Goal: Information Seeking & Learning: Learn about a topic

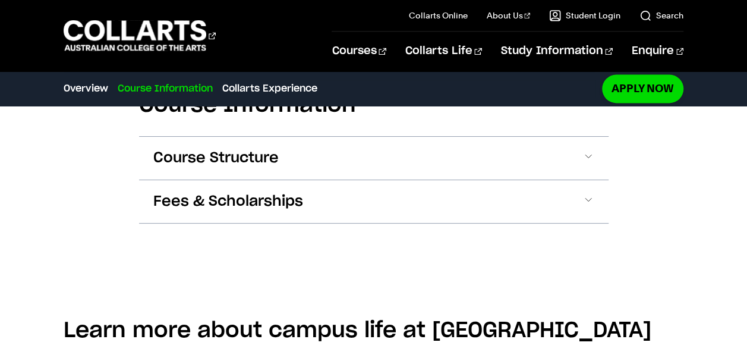
scroll to position [846, 0]
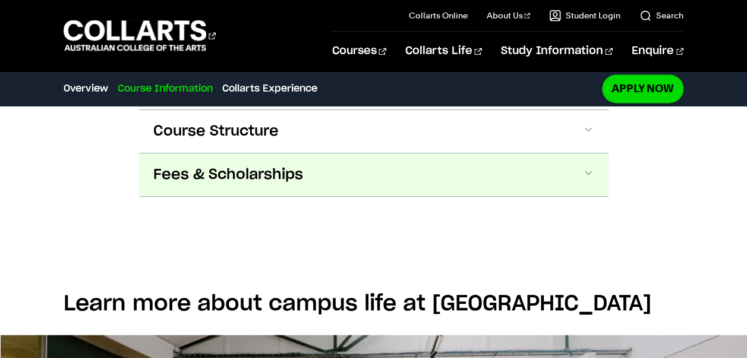
click at [579, 158] on button "Fees & Scholarships" at bounding box center [373, 174] width 469 height 43
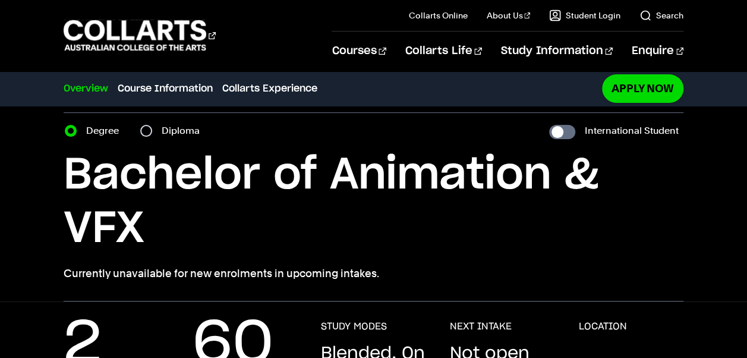
scroll to position [0, 0]
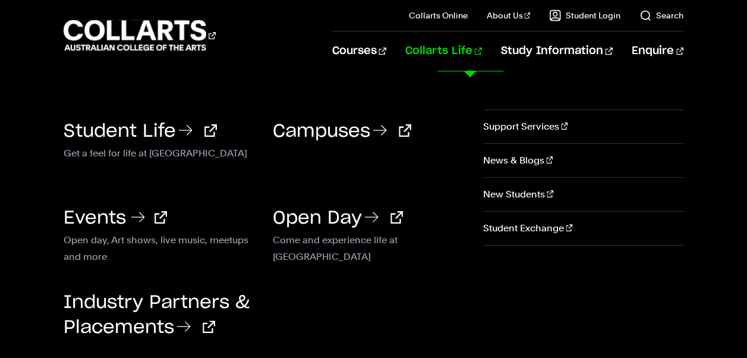
click at [157, 216] on h3 "Events" at bounding box center [159, 216] width 191 height 25
click at [80, 220] on link "Events" at bounding box center [115, 218] width 103 height 18
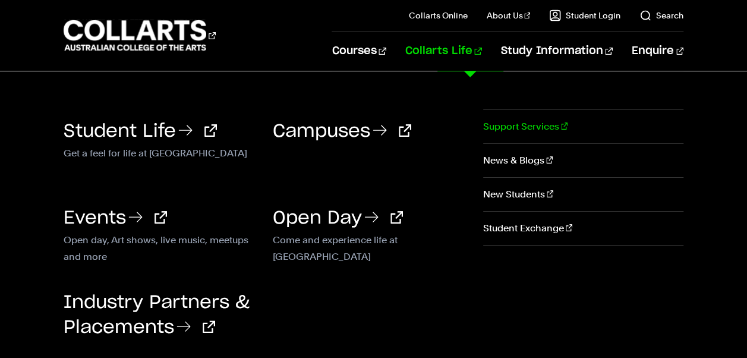
click at [510, 121] on link "Support Services" at bounding box center [583, 126] width 200 height 33
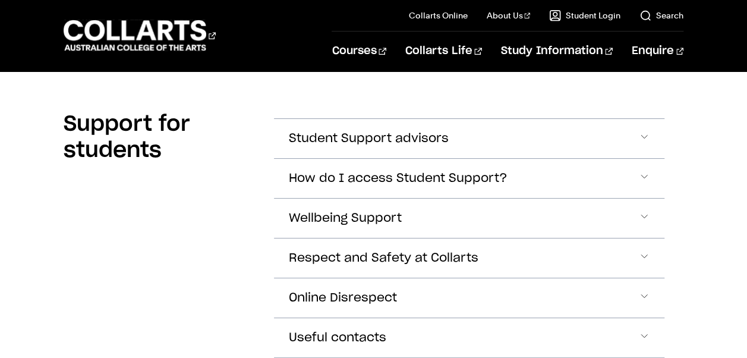
scroll to position [309, 0]
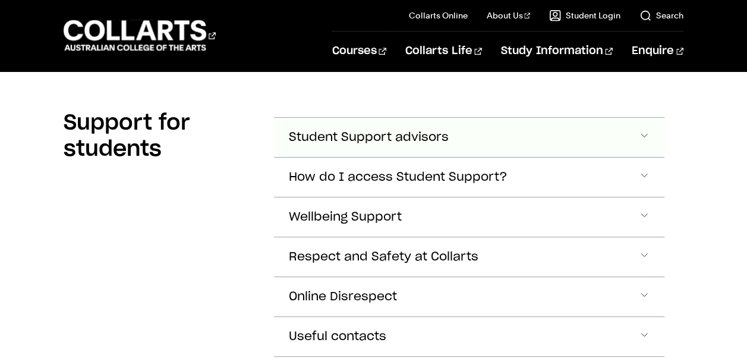
click at [532, 134] on button "Student Support advisors" at bounding box center [469, 137] width 390 height 39
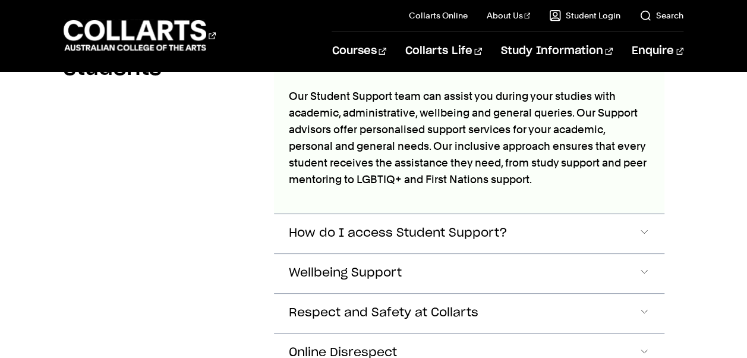
scroll to position [391, 0]
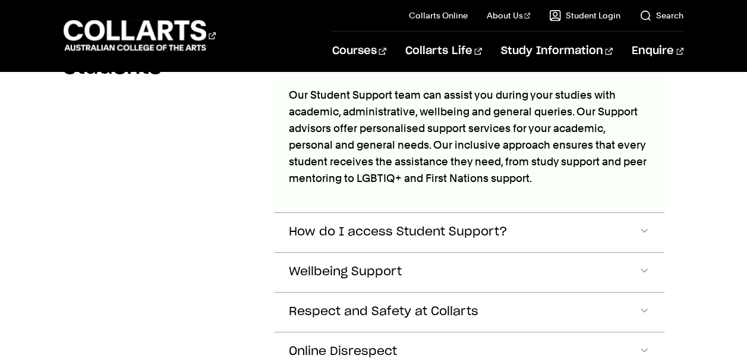
drag, startPoint x: 745, startPoint y: 144, endPoint x: 751, endPoint y: 175, distance: 32.0
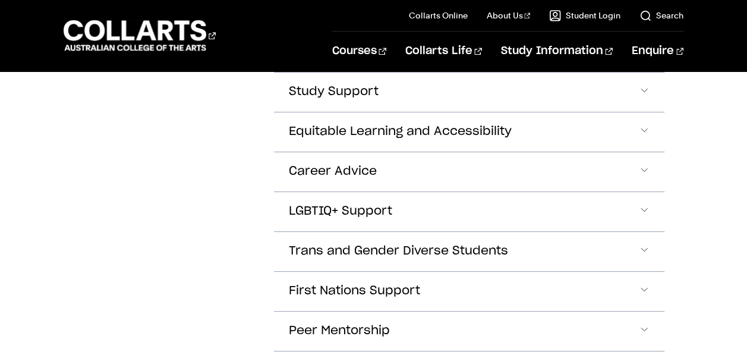
scroll to position [734, 0]
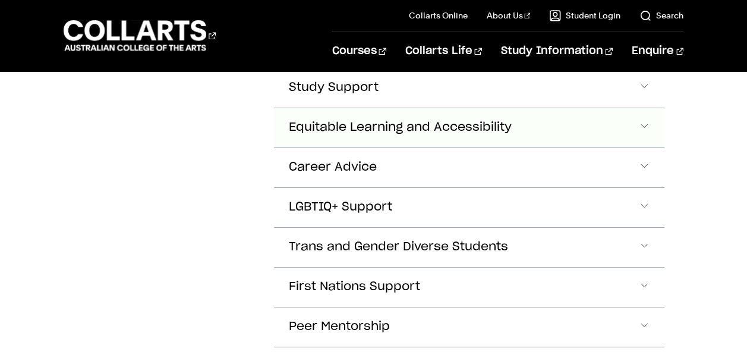
click at [606, 133] on button "Equitable Learning and Accessibility" at bounding box center [469, 127] width 390 height 39
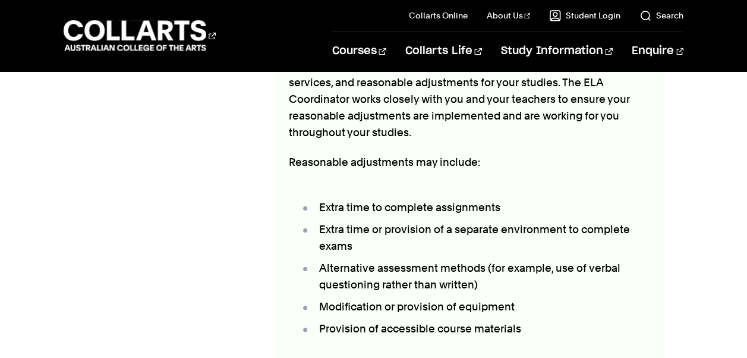
scroll to position [893, 0]
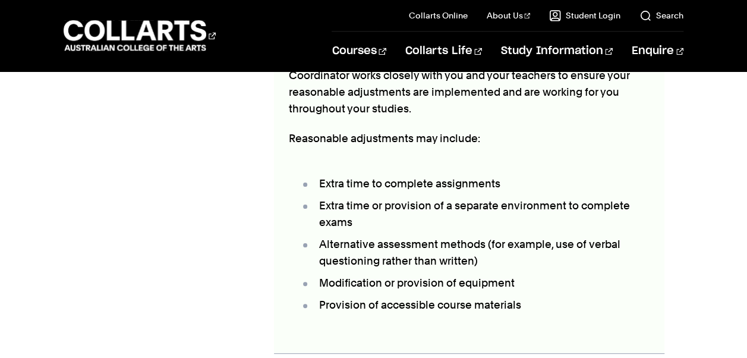
click at [685, 151] on div "Support for students Student Support advisors How do I access Student Support?" at bounding box center [373, 86] width 747 height 1168
